Goal: Task Accomplishment & Management: Use online tool/utility

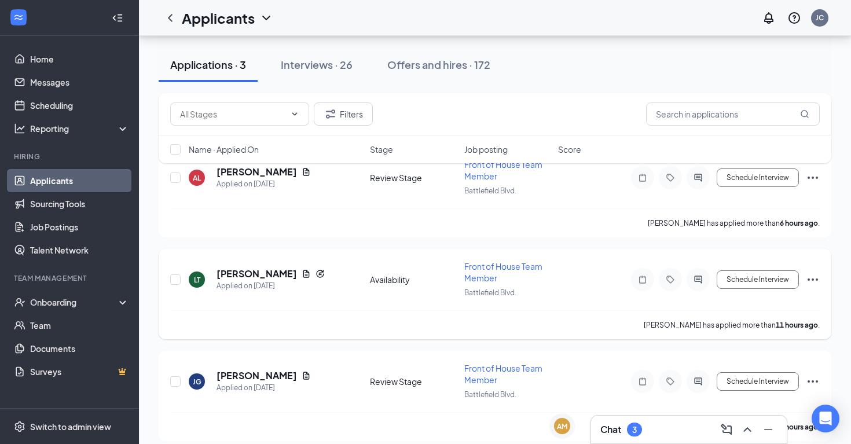
scroll to position [85, 0]
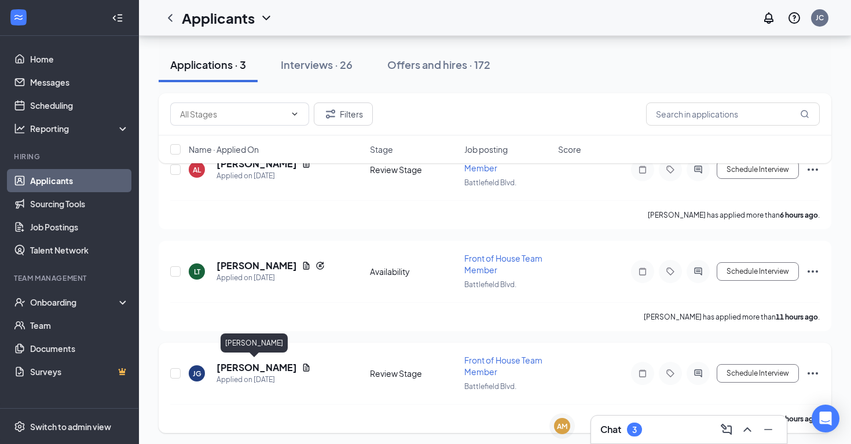
click at [243, 365] on h5 "[PERSON_NAME]" at bounding box center [257, 367] width 80 height 13
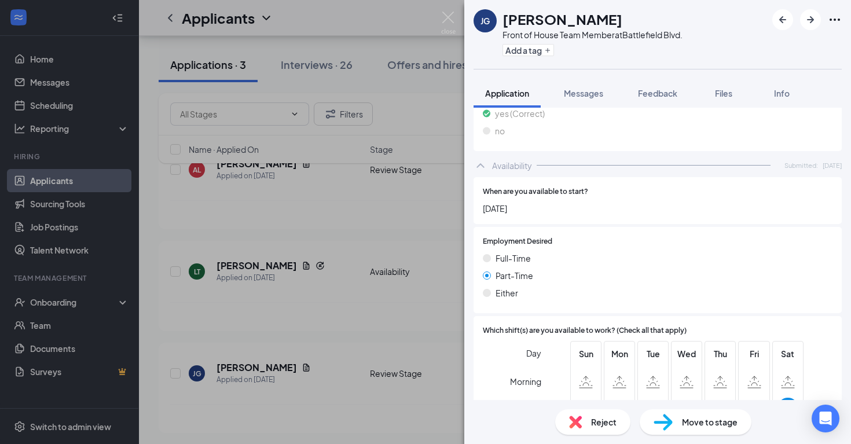
scroll to position [577, 0]
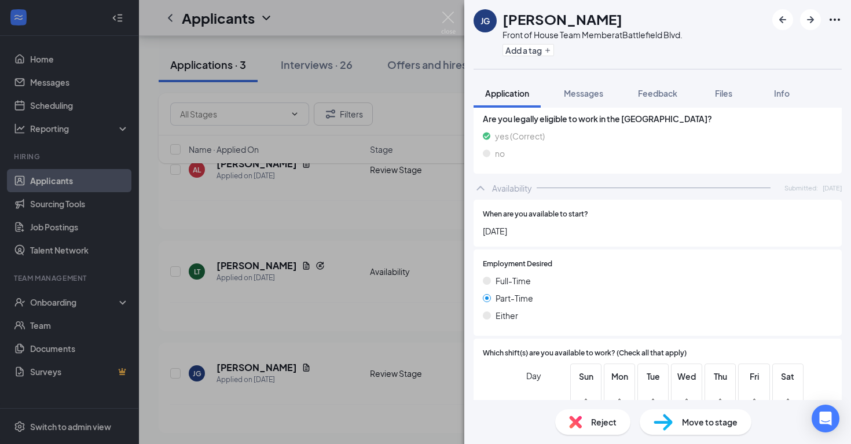
click at [584, 427] on div "Reject" at bounding box center [592, 421] width 75 height 25
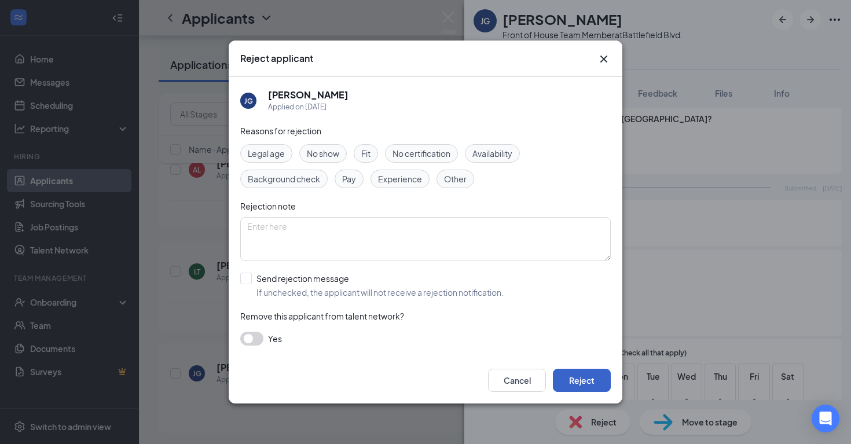
click at [576, 380] on button "Reject" at bounding box center [582, 380] width 58 height 23
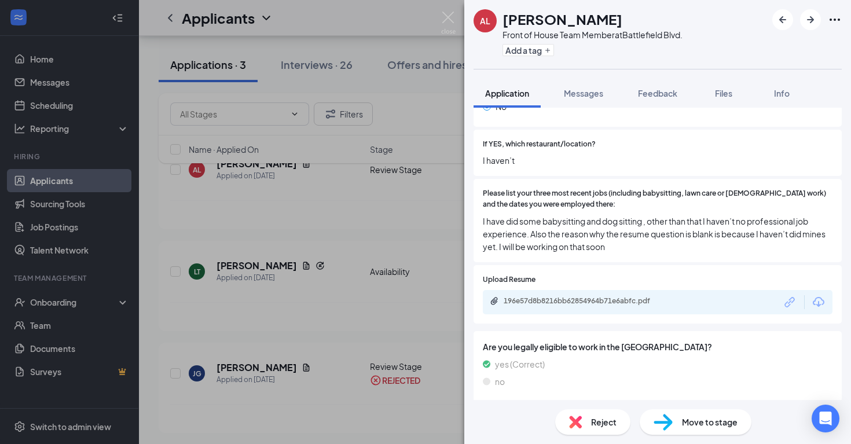
scroll to position [375, 0]
click at [572, 296] on div "196e57d8b8216bb62854964b71e6abfc.pdf" at bounding box center [585, 300] width 162 height 9
click at [609, 423] on span "Reject" at bounding box center [603, 422] width 25 height 13
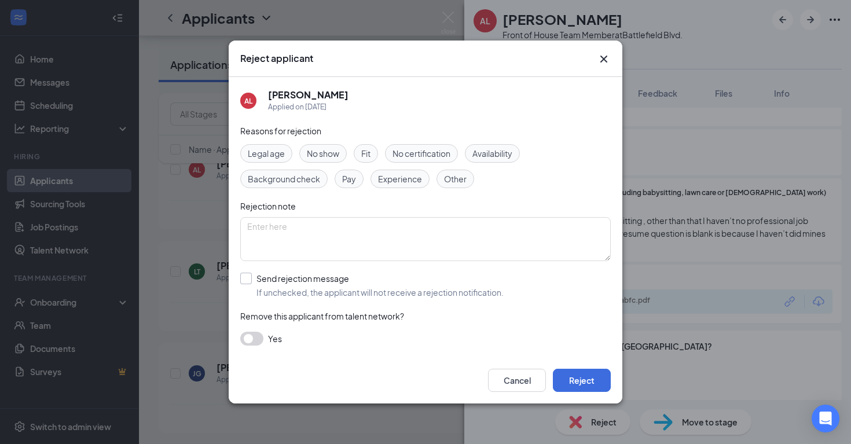
click at [246, 273] on input "Send rejection message If unchecked, the applicant will not receive a rejection…" at bounding box center [371, 285] width 263 height 25
checkbox input "true"
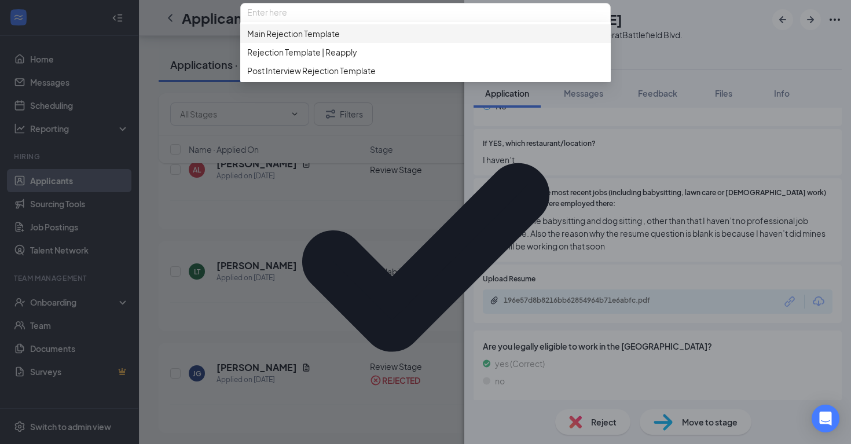
click at [278, 40] on span "Main Rejection Template" at bounding box center [293, 33] width 93 height 13
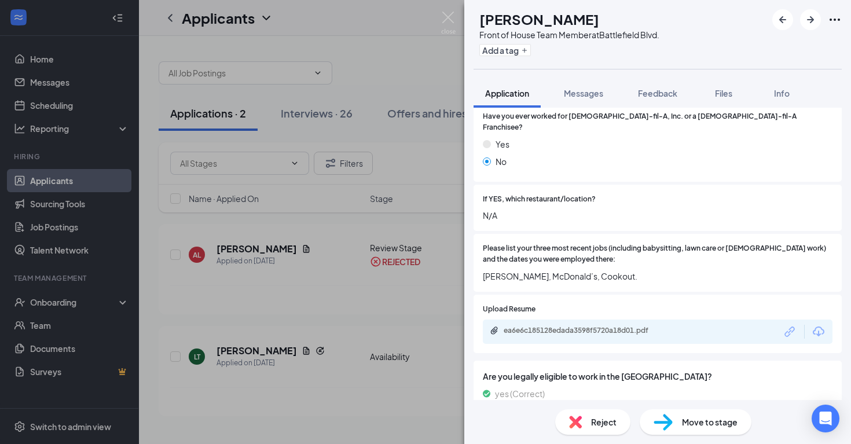
scroll to position [363, 0]
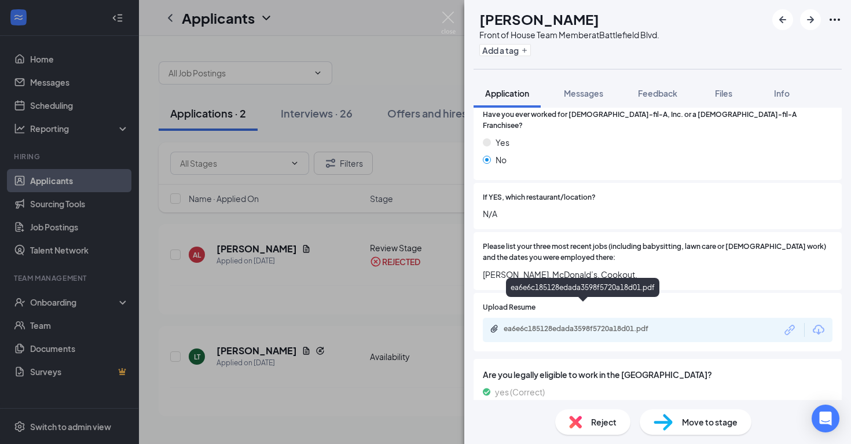
click at [592, 324] on div "ea6e6c185128edada3598f5720a18d01.pdf" at bounding box center [585, 328] width 162 height 9
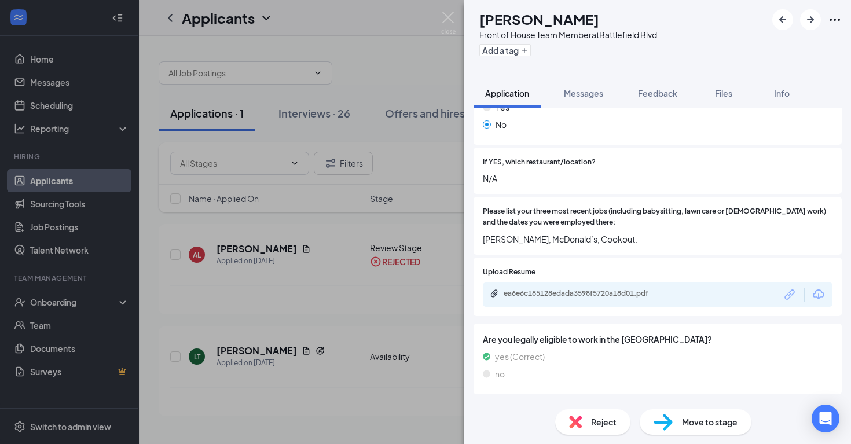
scroll to position [393, 0]
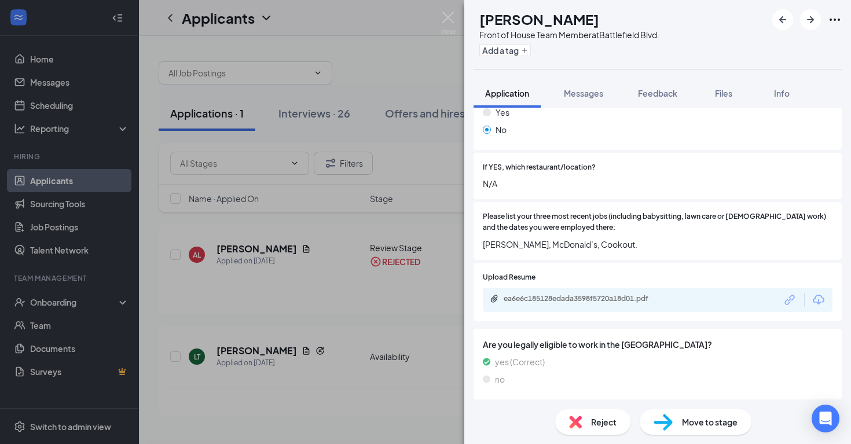
click at [598, 423] on span "Reject" at bounding box center [603, 422] width 25 height 13
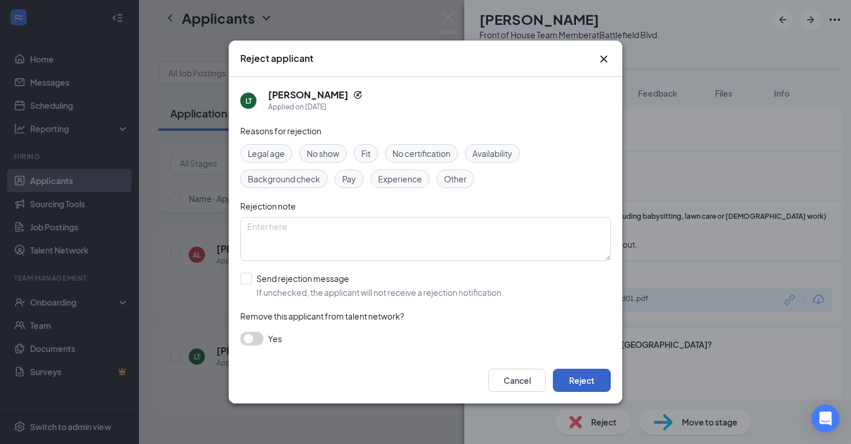
click at [591, 380] on button "Reject" at bounding box center [582, 380] width 58 height 23
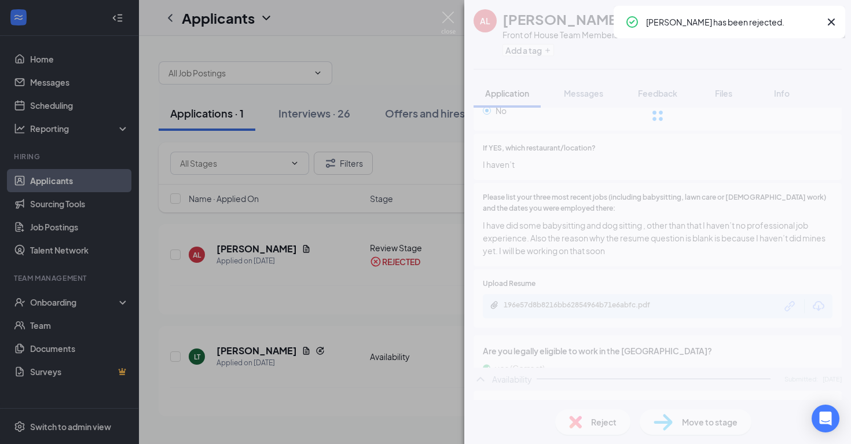
scroll to position [361, 0]
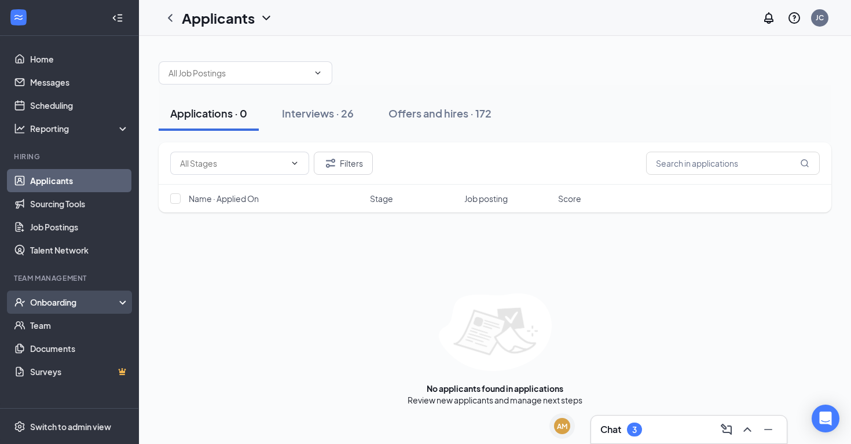
click at [48, 306] on div "Onboarding" at bounding box center [74, 303] width 89 height 12
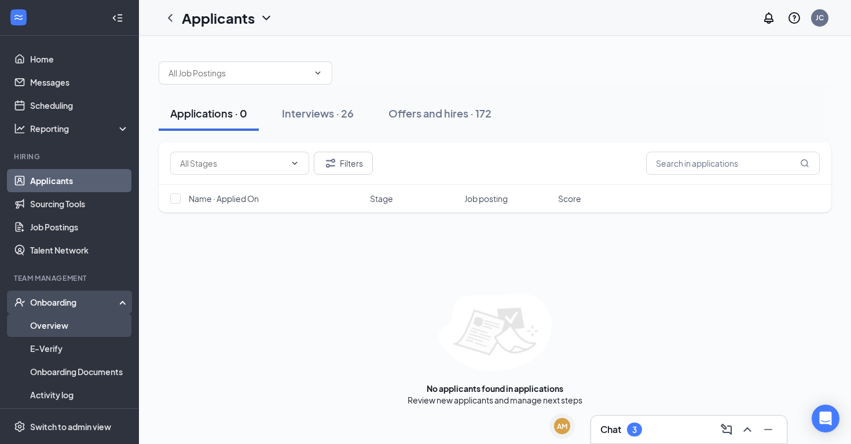
click at [47, 328] on link "Overview" at bounding box center [79, 325] width 99 height 23
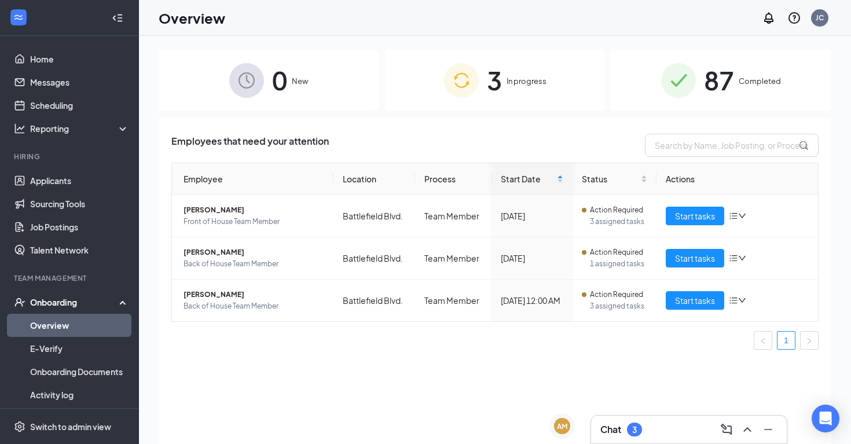
click at [538, 68] on div "3 In progress" at bounding box center [495, 80] width 221 height 61
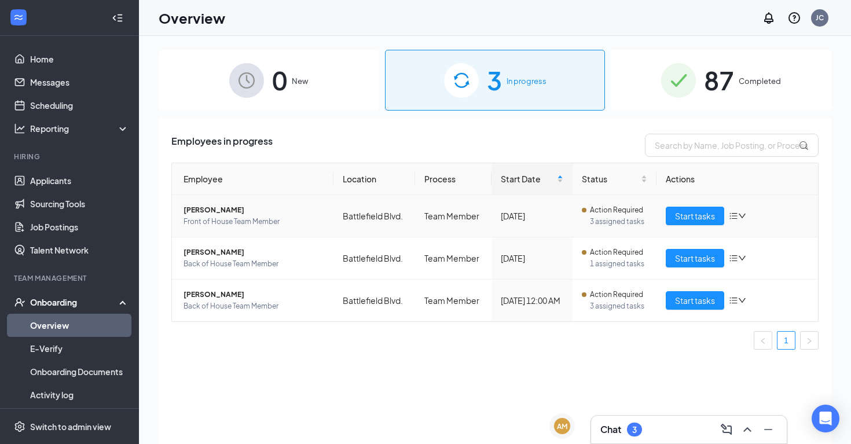
click at [203, 213] on span "Lana Jn Perez" at bounding box center [254, 210] width 141 height 12
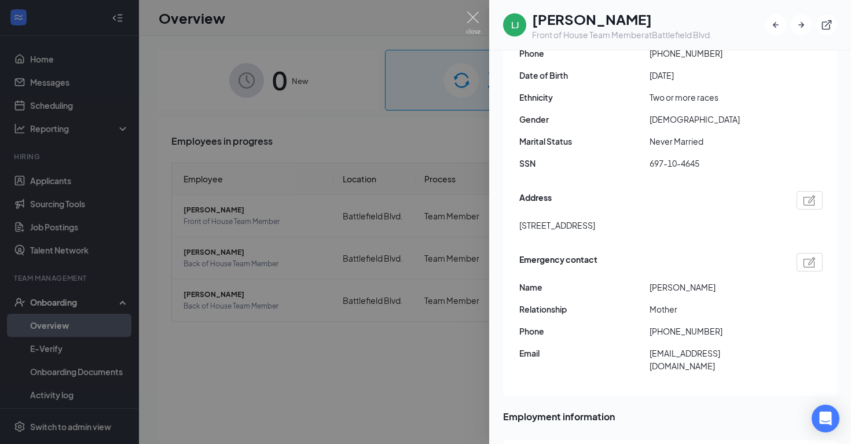
scroll to position [107, 0]
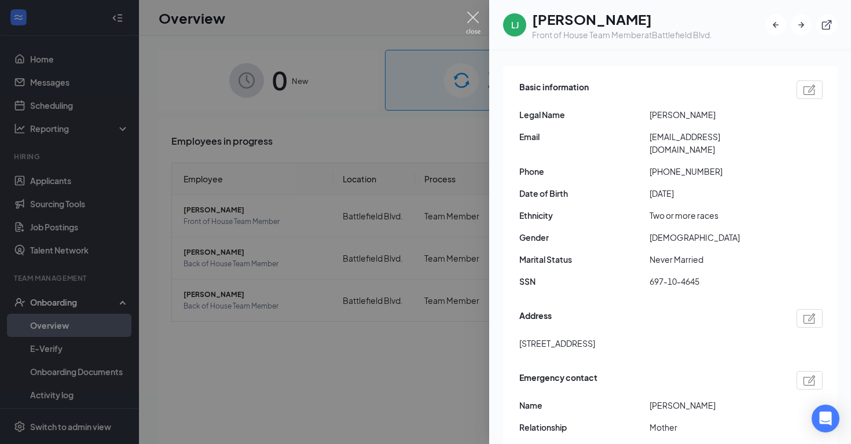
click at [474, 20] on img at bounding box center [473, 23] width 14 height 23
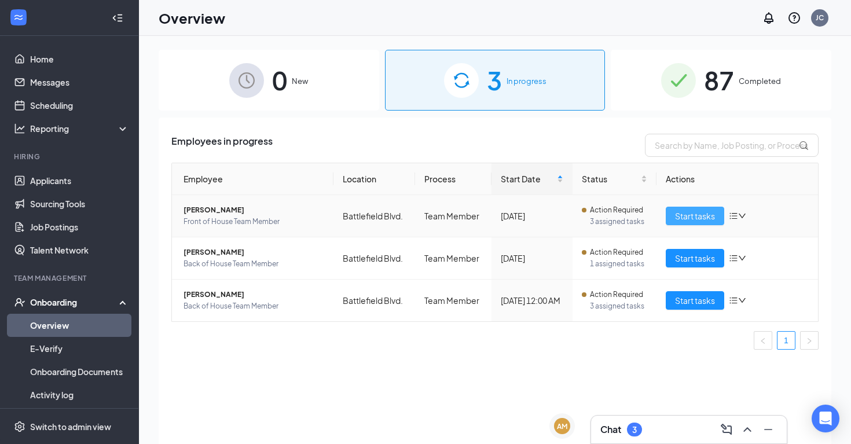
click at [680, 224] on button "Start tasks" at bounding box center [695, 216] width 58 height 19
